Goal: Task Accomplishment & Management: Use online tool/utility

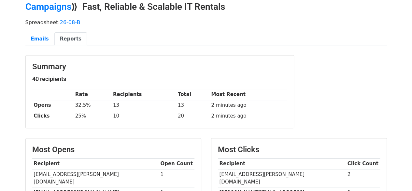
scroll to position [29, 0]
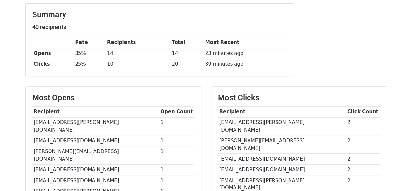
scroll to position [81, 0]
click at [246, 121] on td "[EMAIL_ADDRESS][PERSON_NAME][DOMAIN_NAME]" at bounding box center [282, 126] width 128 height 18
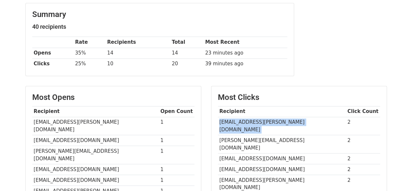
click at [246, 121] on td "[EMAIL_ADDRESS][PERSON_NAME][DOMAIN_NAME]" at bounding box center [282, 126] width 128 height 18
copy tr "[EMAIL_ADDRESS][PERSON_NAME][DOMAIN_NAME]"
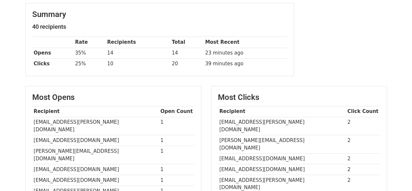
click at [241, 135] on td "[PERSON_NAME][EMAIL_ADDRESS][DOMAIN_NAME]" at bounding box center [282, 144] width 128 height 18
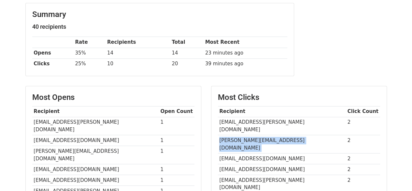
click at [241, 135] on td "[PERSON_NAME][EMAIL_ADDRESS][DOMAIN_NAME]" at bounding box center [282, 144] width 128 height 18
copy tr "[PERSON_NAME][EMAIL_ADDRESS][DOMAIN_NAME]"
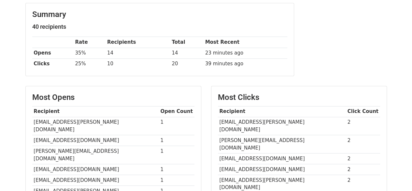
click at [239, 153] on td "[EMAIL_ADDRESS][DOMAIN_NAME]" at bounding box center [282, 158] width 128 height 11
copy tr "[EMAIL_ADDRESS][DOMAIN_NAME]"
click at [252, 164] on td "[EMAIL_ADDRESS][DOMAIN_NAME]" at bounding box center [282, 169] width 128 height 11
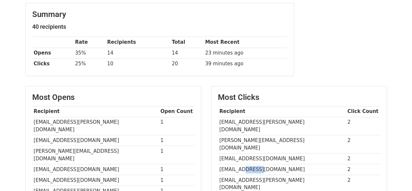
click at [252, 164] on td "[EMAIL_ADDRESS][DOMAIN_NAME]" at bounding box center [282, 169] width 128 height 11
copy tr "[EMAIL_ADDRESS][DOMAIN_NAME]"
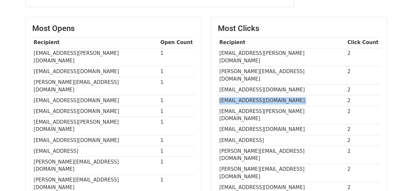
scroll to position [150, 0]
click at [254, 106] on td "[EMAIL_ADDRESS][PERSON_NAME][DOMAIN_NAME]" at bounding box center [282, 115] width 128 height 18
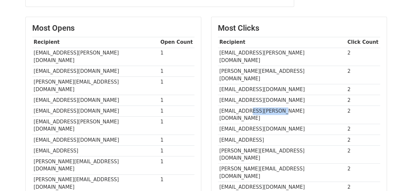
click at [254, 106] on td "[EMAIL_ADDRESS][PERSON_NAME][DOMAIN_NAME]" at bounding box center [282, 115] width 128 height 18
copy tr "[EMAIL_ADDRESS][PERSON_NAME][DOMAIN_NAME]"
click at [239, 123] on td "[EMAIL_ADDRESS][DOMAIN_NAME]" at bounding box center [282, 128] width 128 height 11
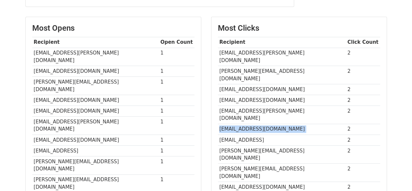
copy tr "[EMAIL_ADDRESS][DOMAIN_NAME]"
click at [239, 123] on td "[EMAIL_ADDRESS][DOMAIN_NAME]" at bounding box center [282, 128] width 128 height 11
click at [247, 134] on td "[EMAIL_ADDRESS]" at bounding box center [282, 139] width 128 height 11
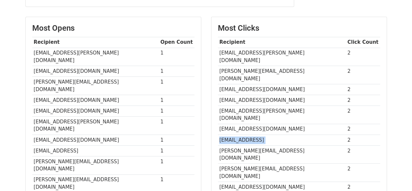
click at [247, 134] on td "[EMAIL_ADDRESS]" at bounding box center [282, 139] width 128 height 11
copy tr "[EMAIL_ADDRESS]"
click at [234, 145] on td "[PERSON_NAME][EMAIL_ADDRESS][DOMAIN_NAME]" at bounding box center [282, 154] width 128 height 18
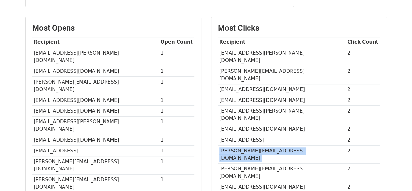
click at [234, 145] on td "[PERSON_NAME][EMAIL_ADDRESS][DOMAIN_NAME]" at bounding box center [282, 154] width 128 height 18
copy tr "[PERSON_NAME][EMAIL_ADDRESS][DOMAIN_NAME]"
click at [234, 145] on td "[PERSON_NAME][EMAIL_ADDRESS][DOMAIN_NAME]" at bounding box center [282, 154] width 128 height 18
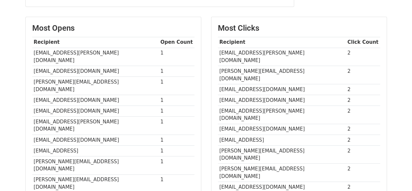
click at [240, 163] on td "[PERSON_NAME][EMAIL_ADDRESS][DOMAIN_NAME]" at bounding box center [282, 172] width 128 height 18
copy tr "[PERSON_NAME][EMAIL_ADDRESS][DOMAIN_NAME]"
click at [240, 163] on td "[PERSON_NAME][EMAIL_ADDRESS][DOMAIN_NAME]" at bounding box center [282, 172] width 128 height 18
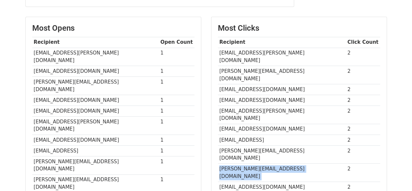
copy tr "[PERSON_NAME][EMAIL_ADDRESS][DOMAIN_NAME]"
click at [261, 181] on td "[EMAIL_ADDRESS][DOMAIN_NAME]" at bounding box center [282, 186] width 128 height 11
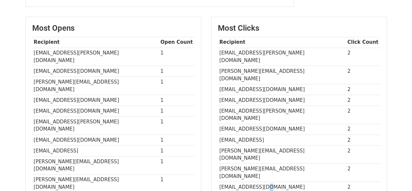
click at [261, 181] on td "[EMAIL_ADDRESS][DOMAIN_NAME]" at bounding box center [282, 186] width 128 height 11
